Goal: Task Accomplishment & Management: Manage account settings

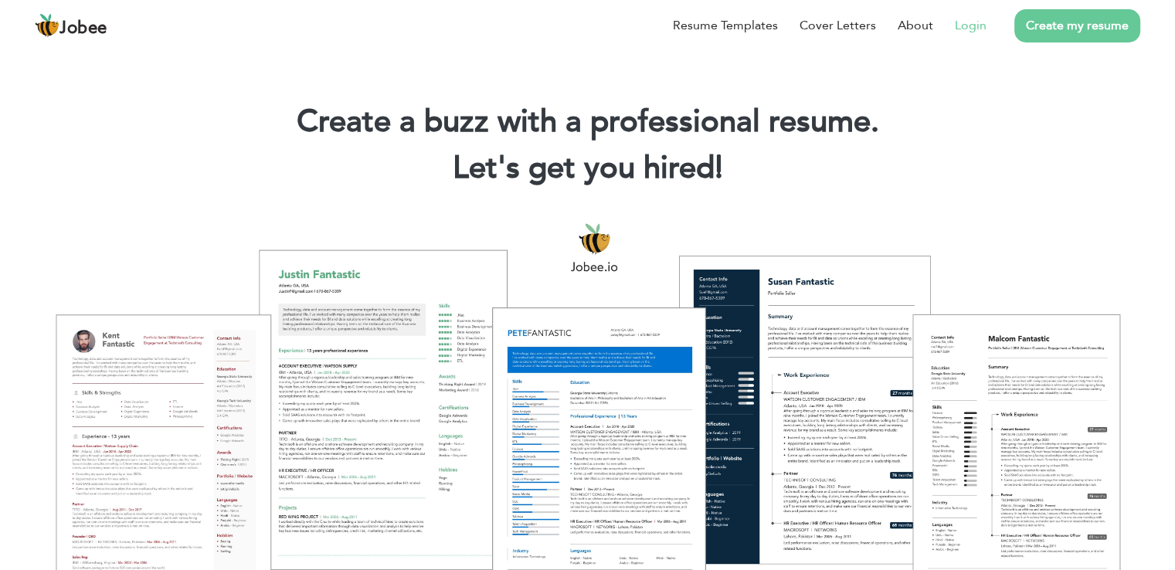
click at [974, 29] on link "Login" at bounding box center [971, 25] width 32 height 19
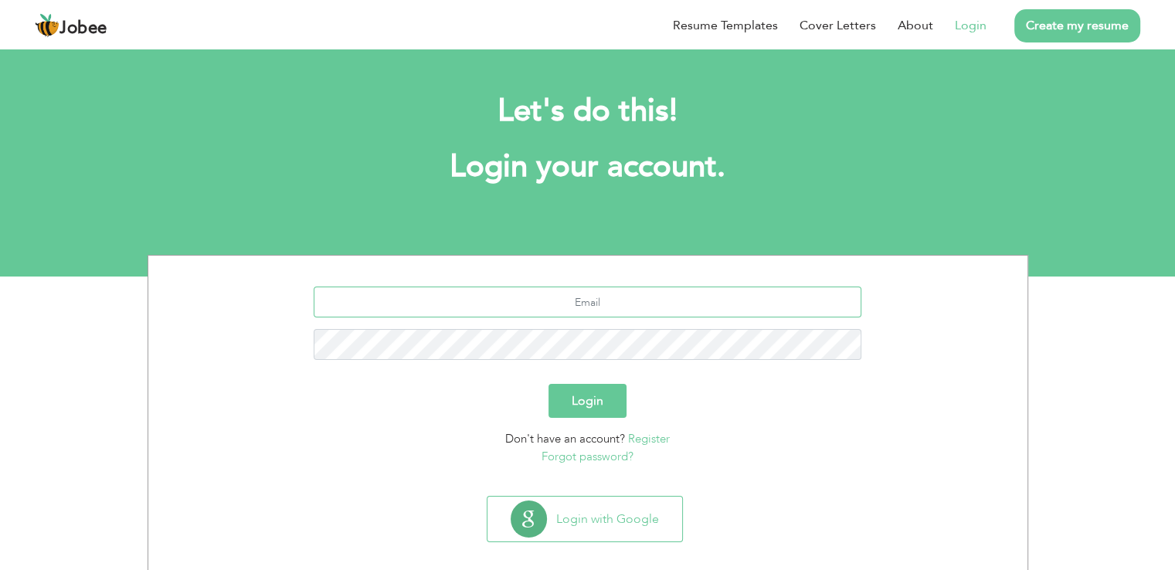
click at [600, 308] on input "text" at bounding box center [588, 302] width 548 height 31
type input "qsa199@hotmail.com"
click at [549, 384] on button "Login" at bounding box center [588, 401] width 78 height 34
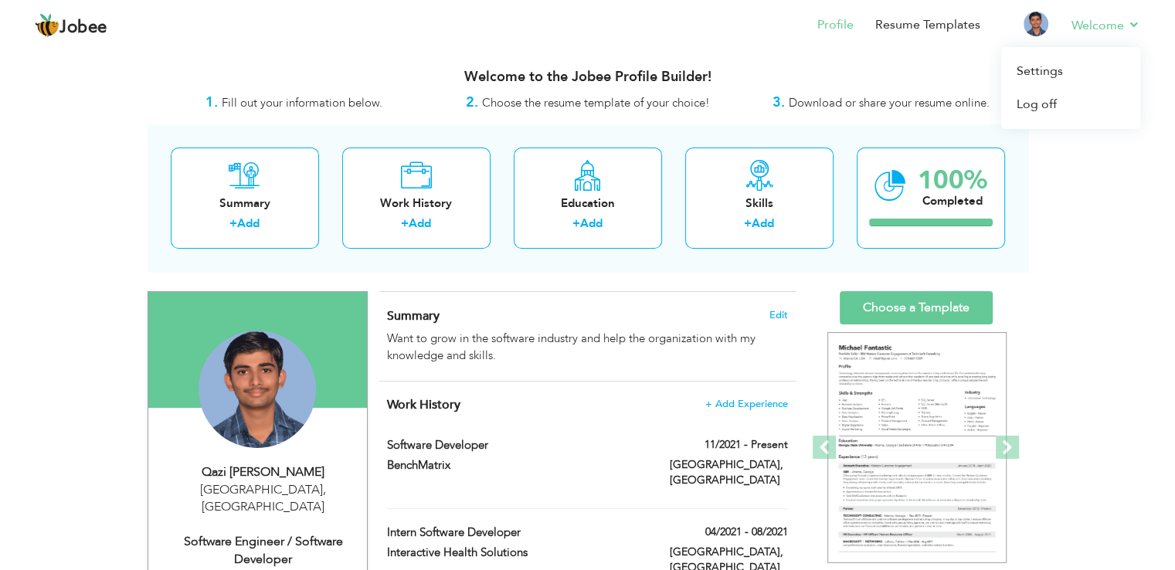
click at [1119, 15] on li "Welcome Settings Log off" at bounding box center [1095, 26] width 90 height 42
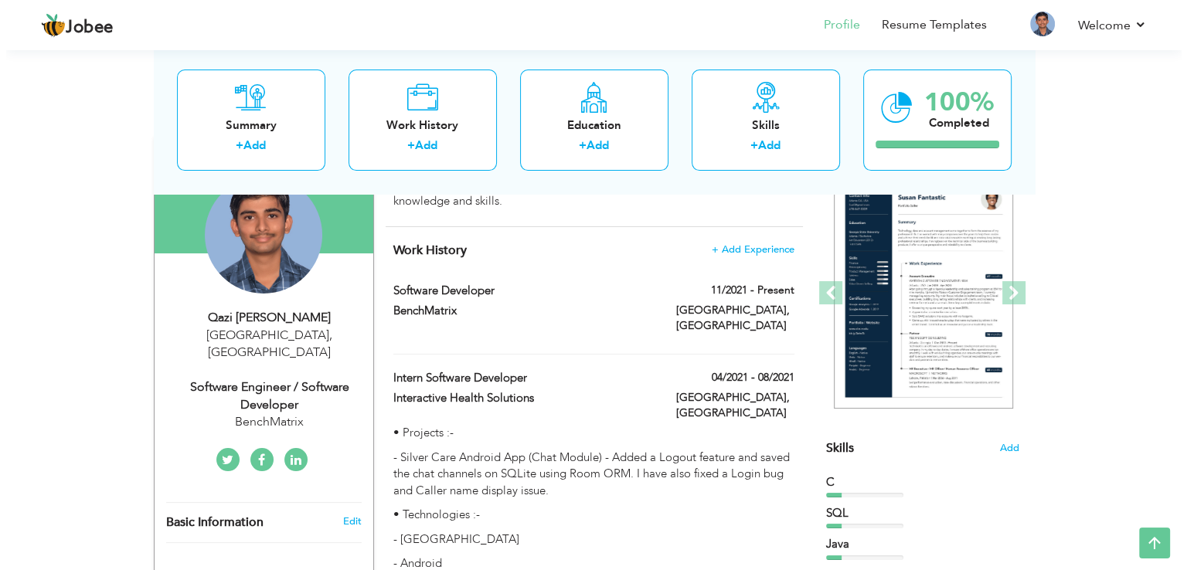
scroll to position [232, 0]
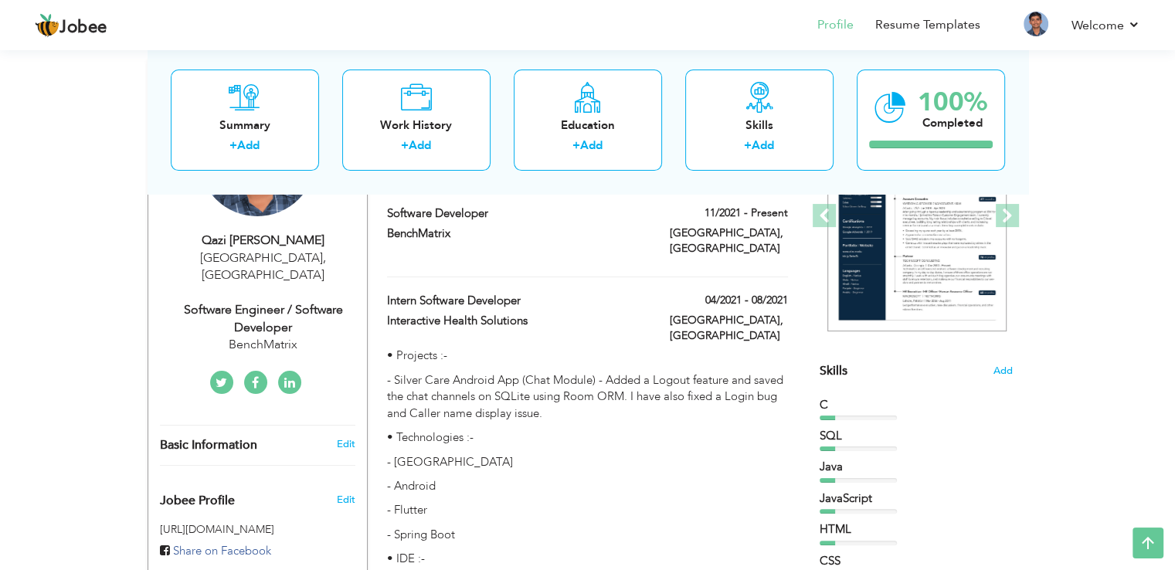
click at [349, 437] on h3 "Edit" at bounding box center [345, 444] width 19 height 14
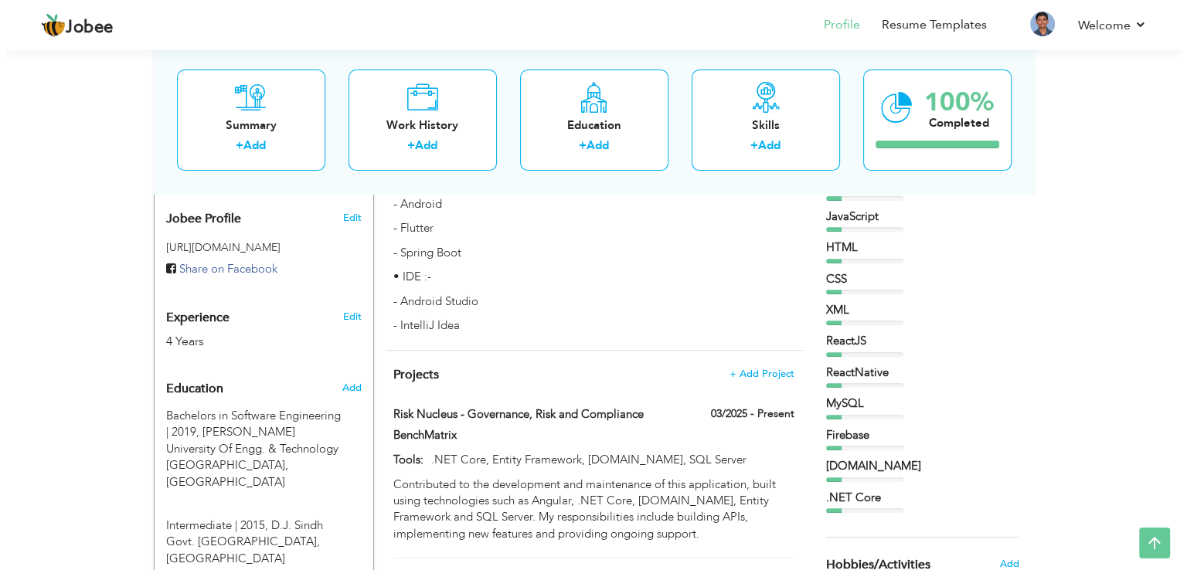
scroll to position [541, 0]
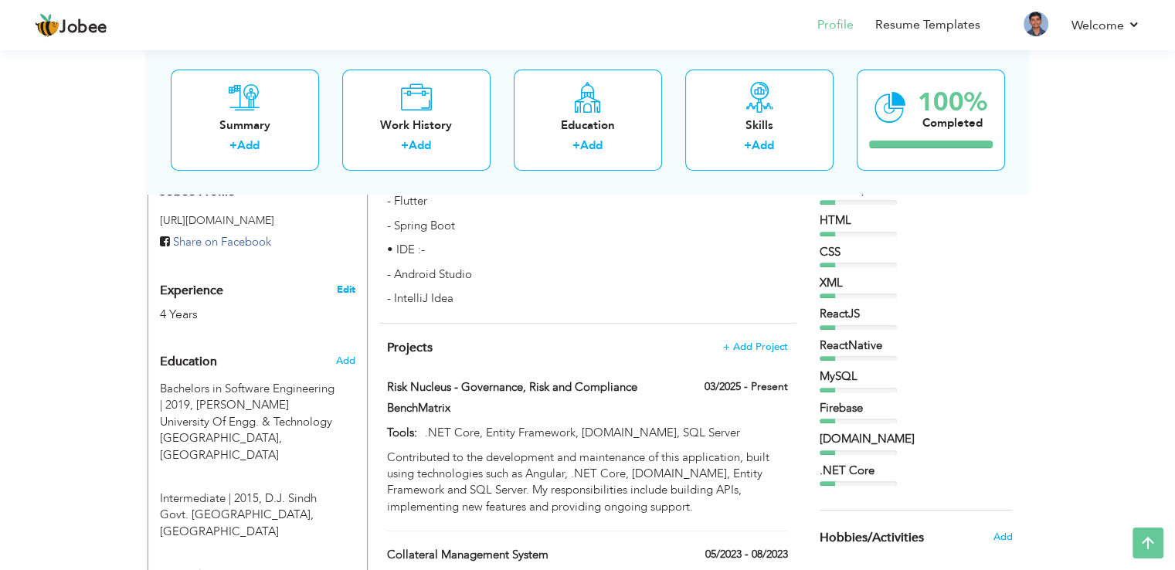
click at [343, 283] on link "Edit" at bounding box center [345, 290] width 19 height 14
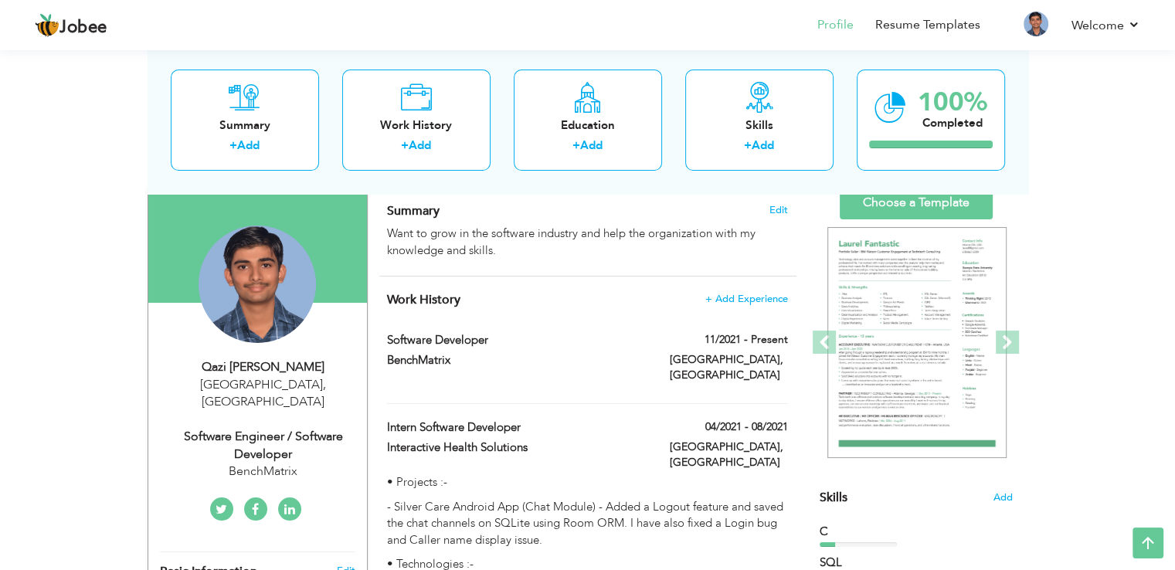
scroll to position [28, 0]
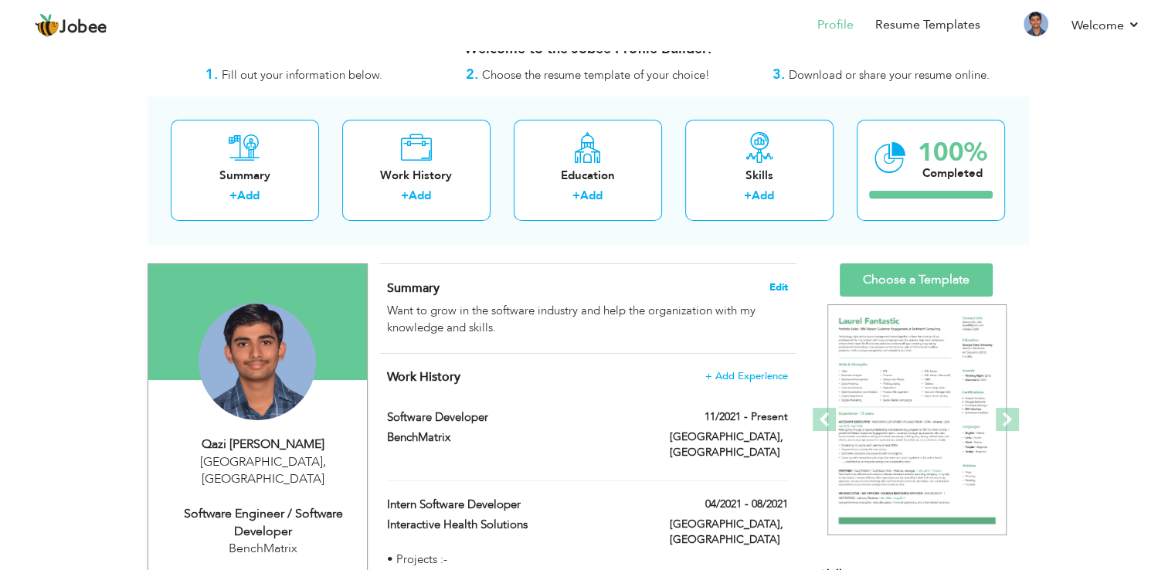
click at [771, 284] on span "Edit" at bounding box center [779, 287] width 19 height 11
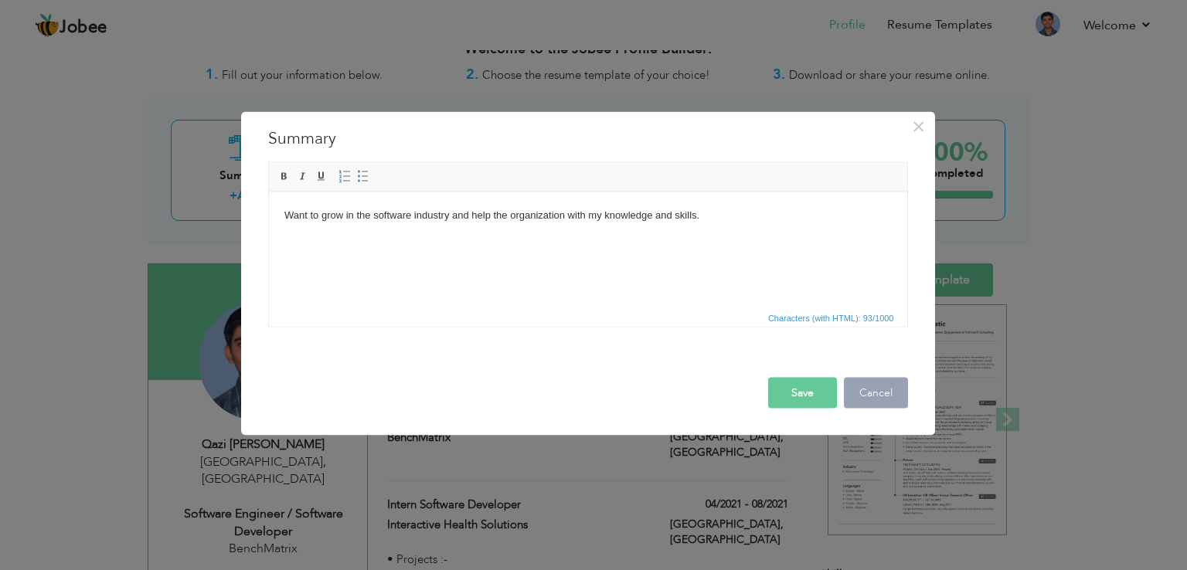
click at [876, 385] on button "Cancel" at bounding box center [876, 393] width 64 height 31
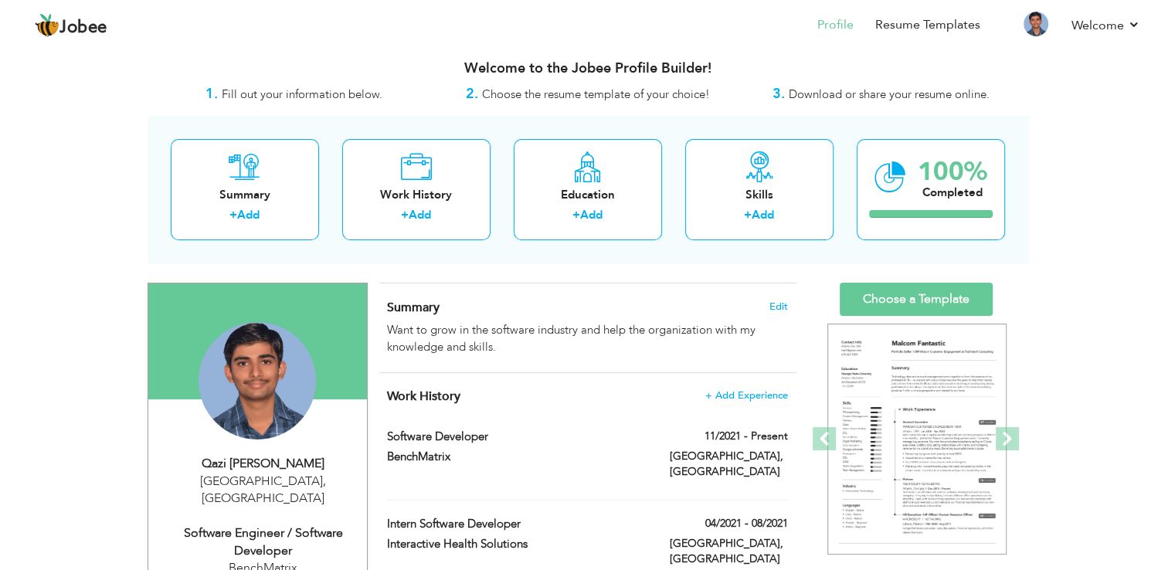
scroll to position [0, 0]
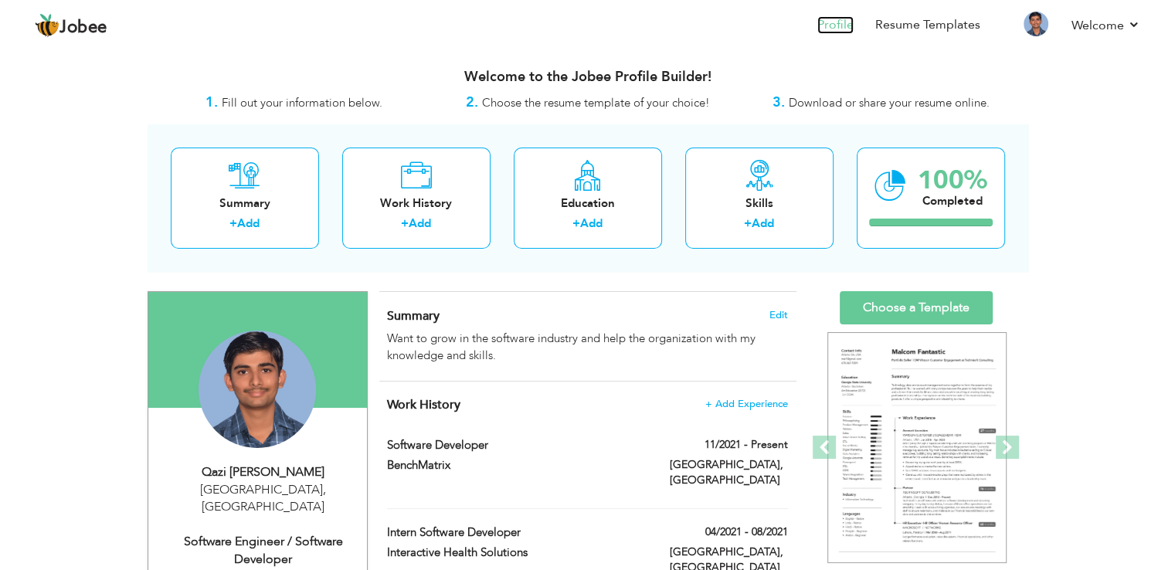
click at [847, 23] on link "Profile" at bounding box center [836, 25] width 36 height 18
click at [1120, 27] on link "Welcome" at bounding box center [1106, 25] width 69 height 19
click at [1055, 69] on link "Settings" at bounding box center [1071, 71] width 139 height 33
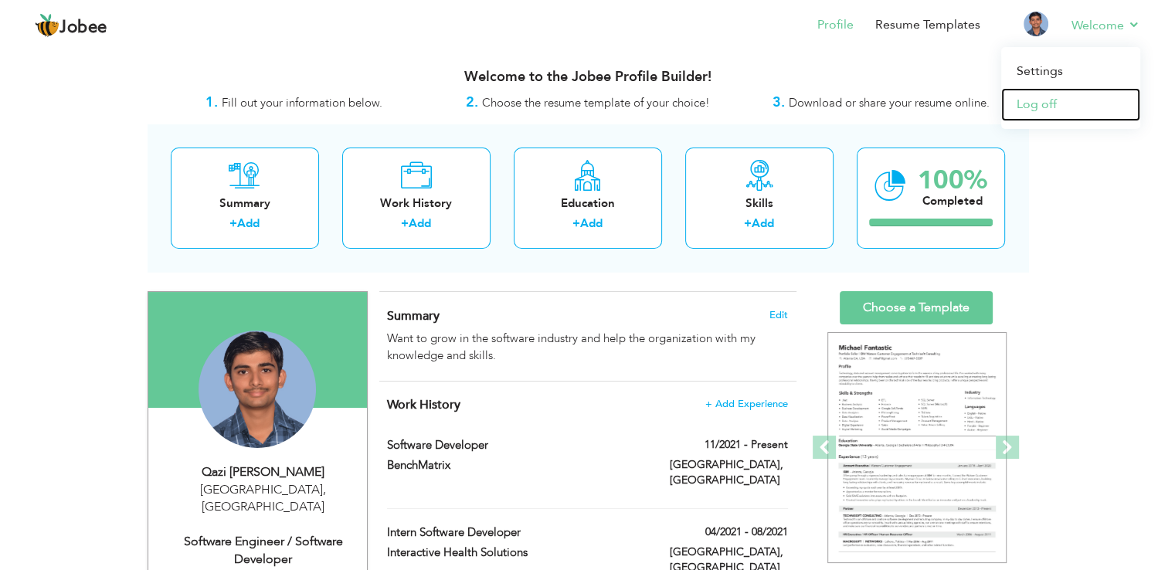
click at [1042, 100] on link "Log off" at bounding box center [1071, 104] width 139 height 33
